Goal: Information Seeking & Learning: Understand process/instructions

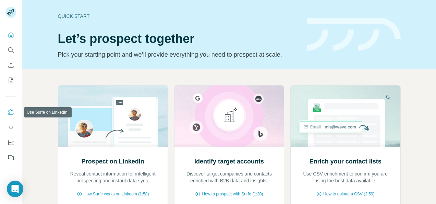
click at [12, 110] on icon "Use Surfe on LinkedIn" at bounding box center [11, 112] width 7 height 7
click at [10, 112] on icon "Use Surfe on LinkedIn" at bounding box center [12, 111] width 6 height 5
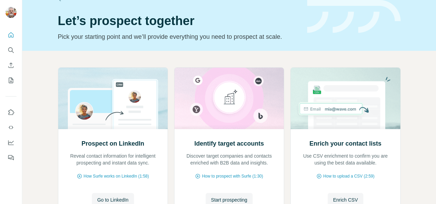
scroll to position [77, 0]
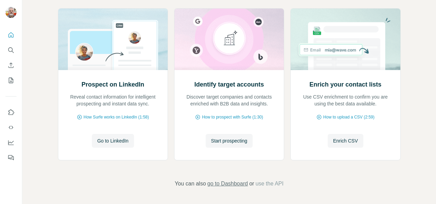
click at [222, 183] on span "go to Dashboard" at bounding box center [227, 183] width 40 height 8
click at [13, 125] on icon "Use Surfe API" at bounding box center [11, 127] width 7 height 7
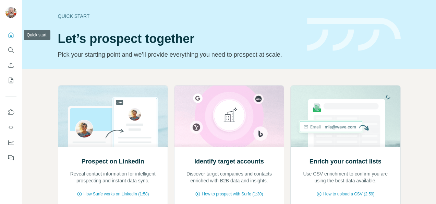
click at [10, 33] on icon "Quick start" at bounding box center [11, 34] width 5 height 5
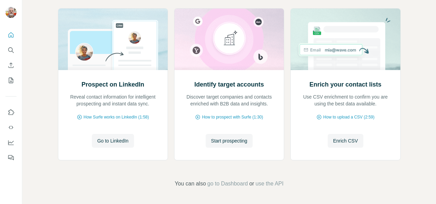
scroll to position [49, 0]
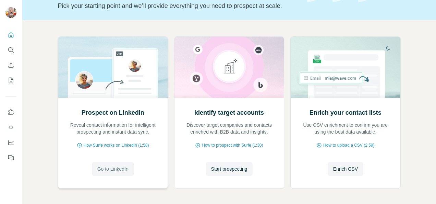
click at [112, 168] on span "Go to LinkedIn" at bounding box center [112, 168] width 31 height 7
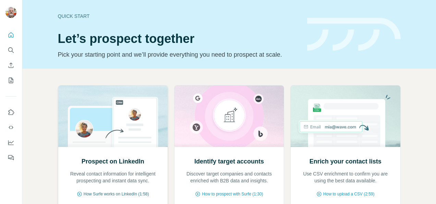
click at [138, 196] on span "How Surfe works on LinkedIn (1:58)" at bounding box center [116, 194] width 65 height 6
click at [9, 111] on icon "Use Surfe on LinkedIn" at bounding box center [12, 111] width 6 height 5
